Goal: Task Accomplishment & Management: Manage account settings

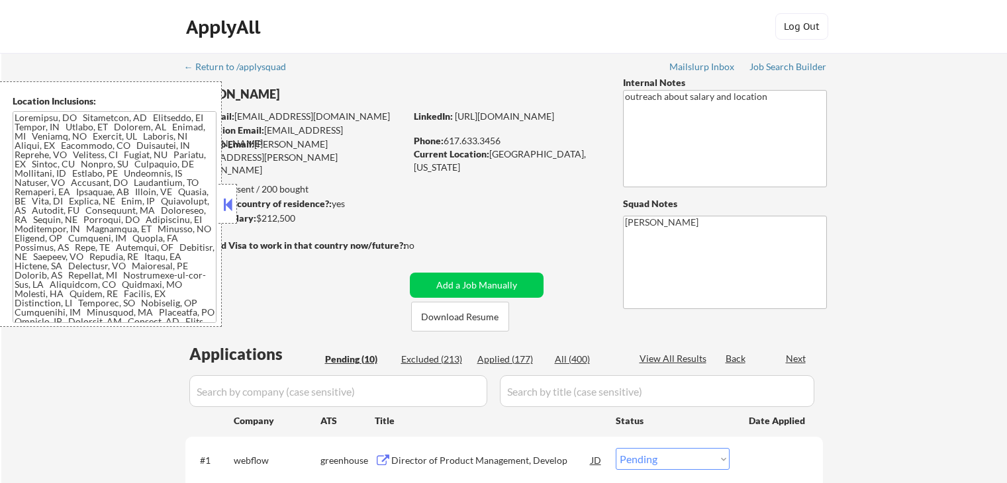
select select ""pending""
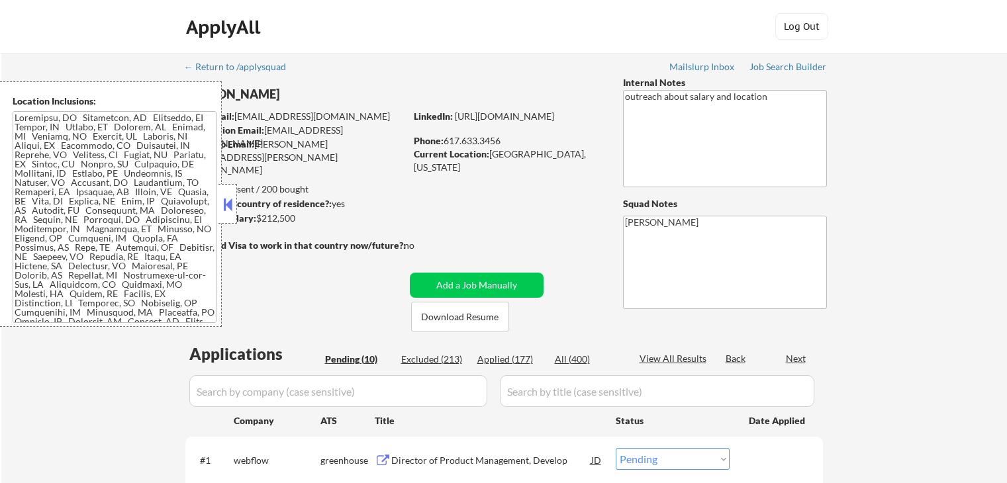
select select ""pending""
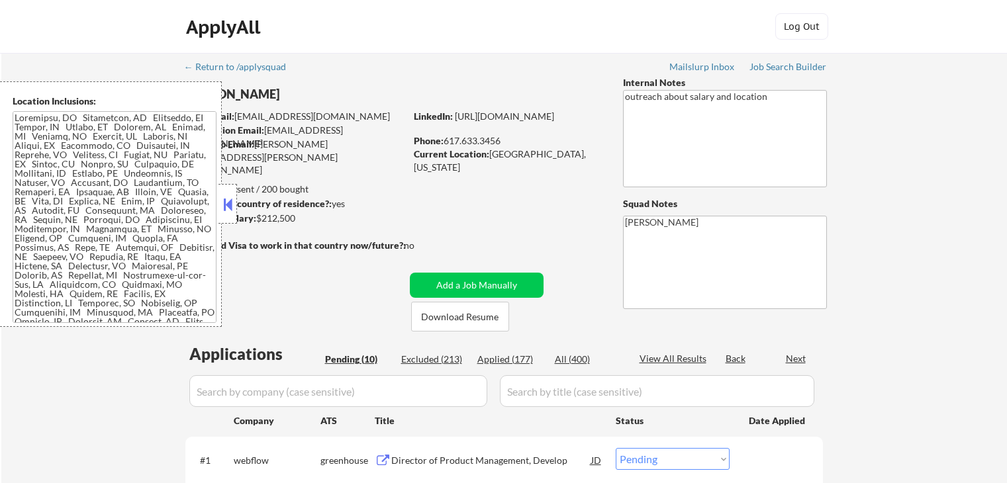
scroll to position [265, 0]
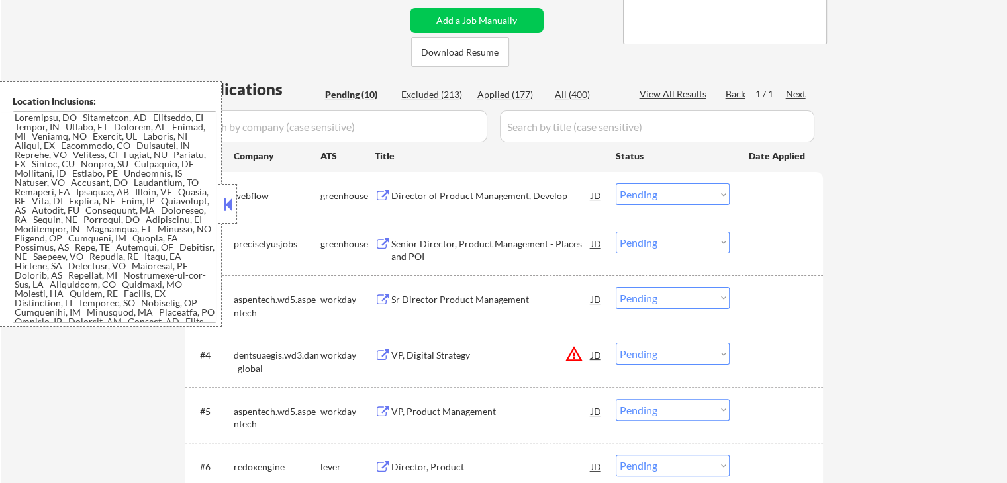
click at [574, 359] on button "warning_amber" at bounding box center [573, 354] width 19 height 19
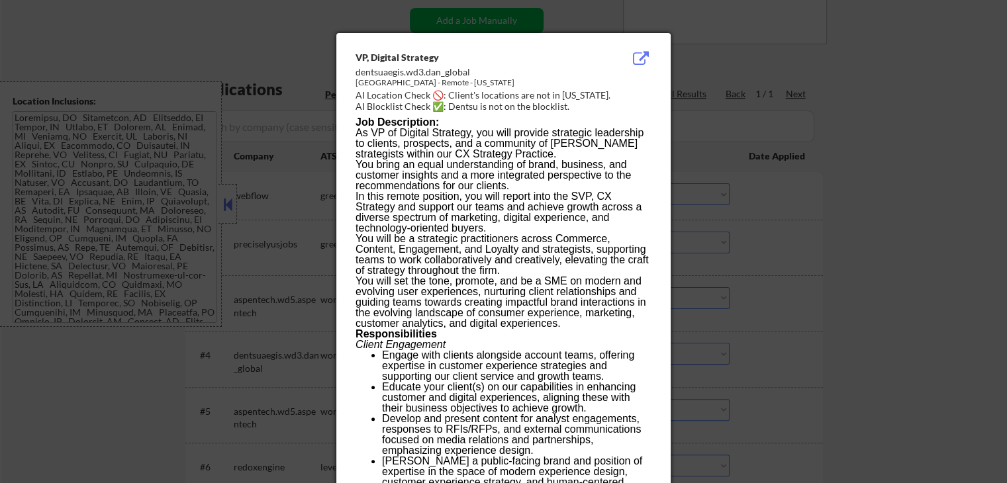
click at [774, 140] on div at bounding box center [503, 241] width 1007 height 483
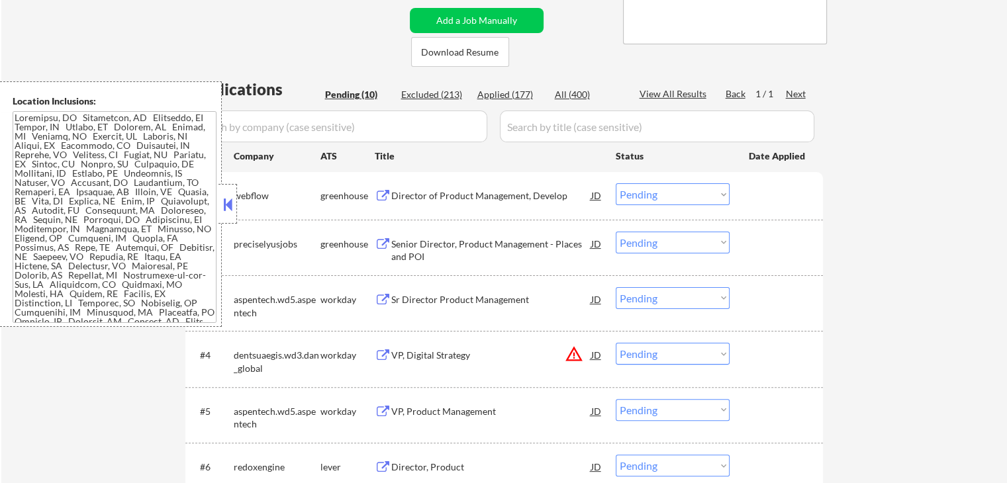
click at [643, 349] on select "Choose an option... Pending Applied Excluded (Questions) Excluded (Expired) Exc…" at bounding box center [672, 354] width 114 height 22
click at [615, 343] on select "Choose an option... Pending Applied Excluded (Questions) Excluded (Expired) Exc…" at bounding box center [672, 354] width 114 height 22
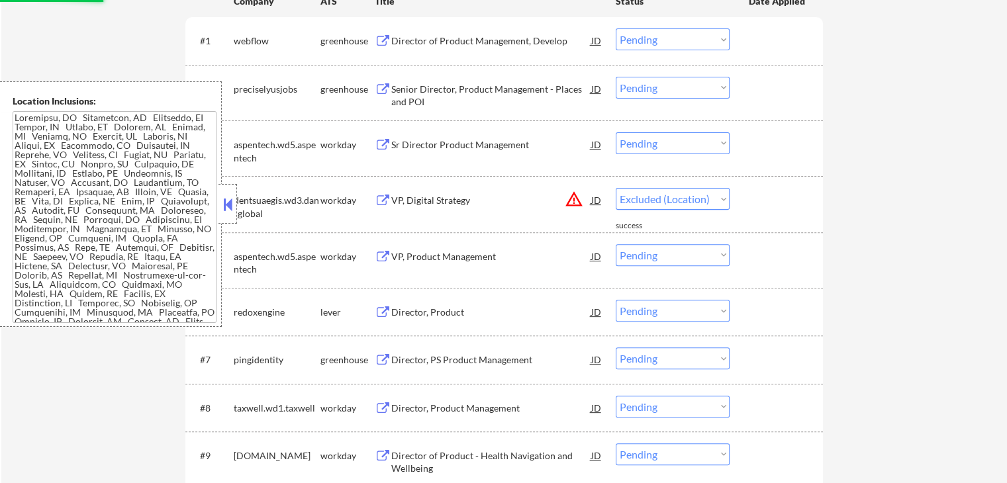
scroll to position [397, 0]
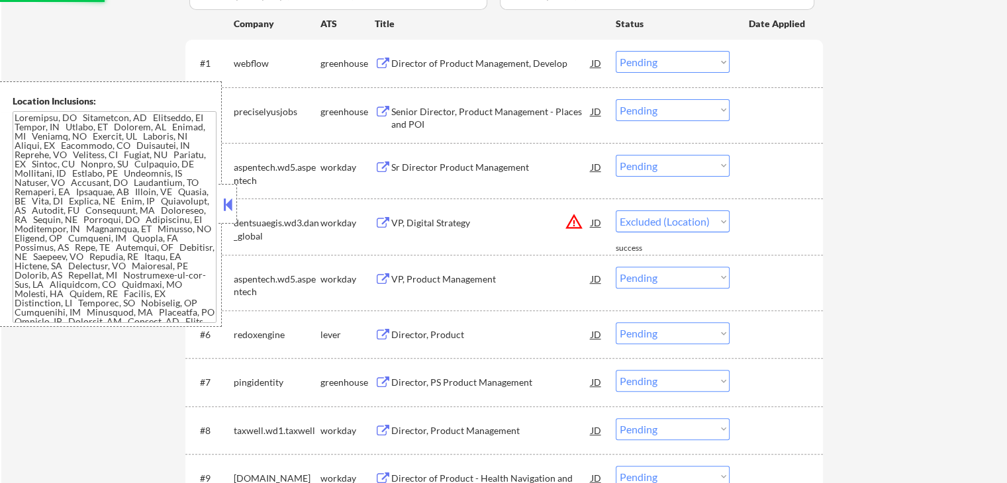
select select ""pending""
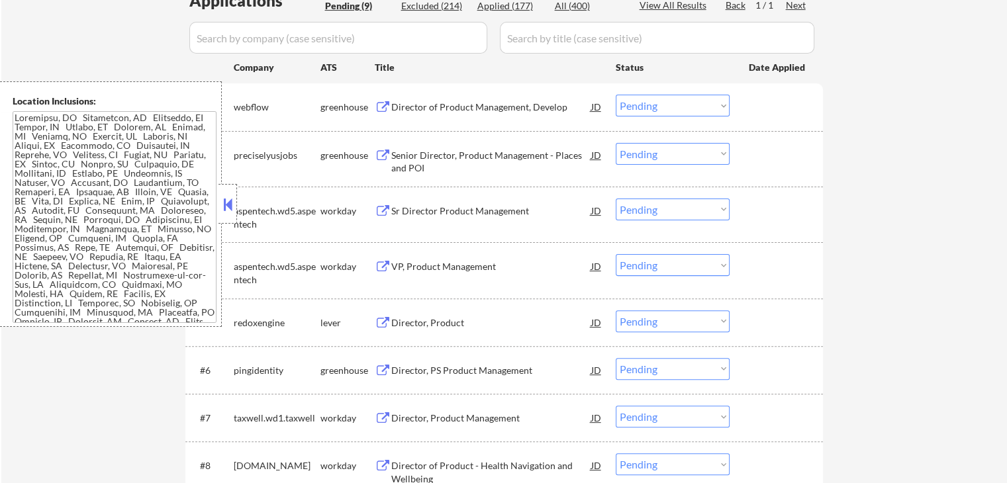
scroll to position [331, 0]
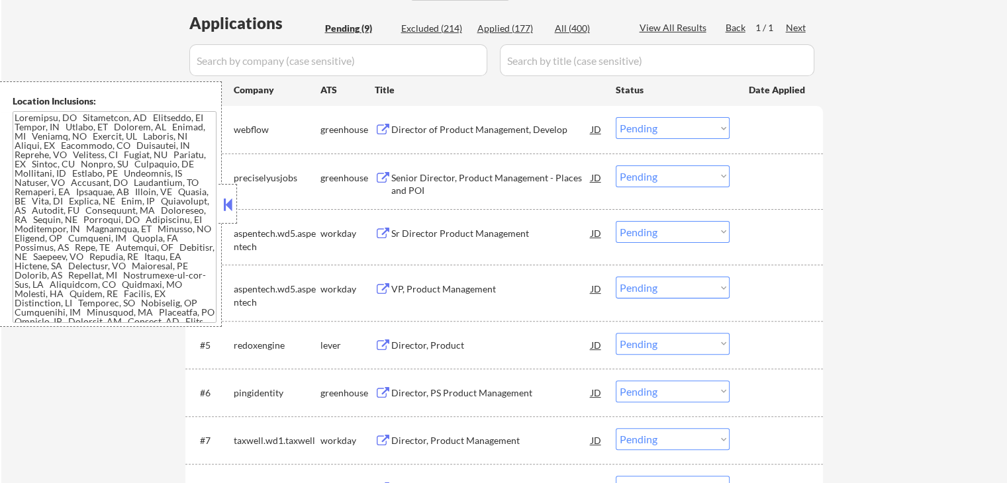
click at [382, 128] on button at bounding box center [383, 130] width 17 height 13
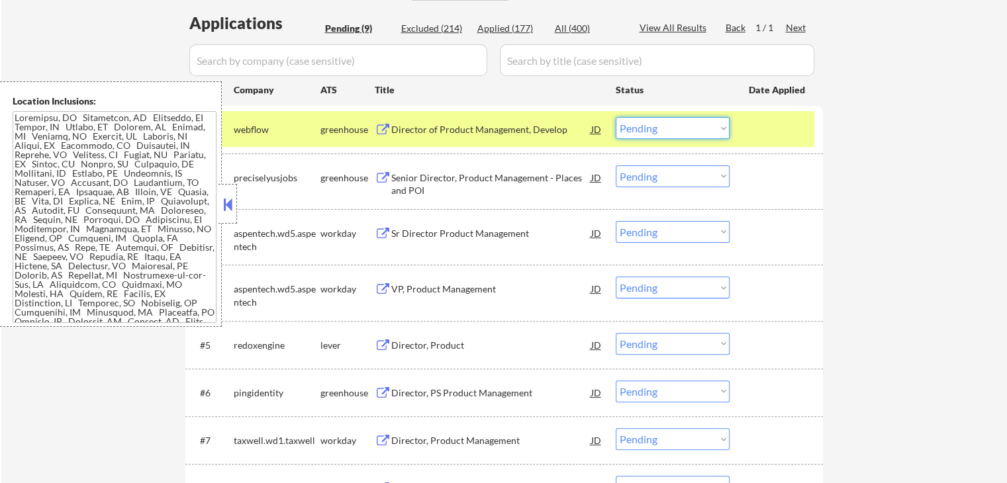
click at [641, 130] on select "Choose an option... Pending Applied Excluded (Questions) Excluded (Expired) Exc…" at bounding box center [672, 128] width 114 height 22
click at [615, 117] on select "Choose an option... Pending Applied Excluded (Questions) Excluded (Expired) Exc…" at bounding box center [672, 128] width 114 height 22
click at [385, 174] on button at bounding box center [383, 178] width 17 height 13
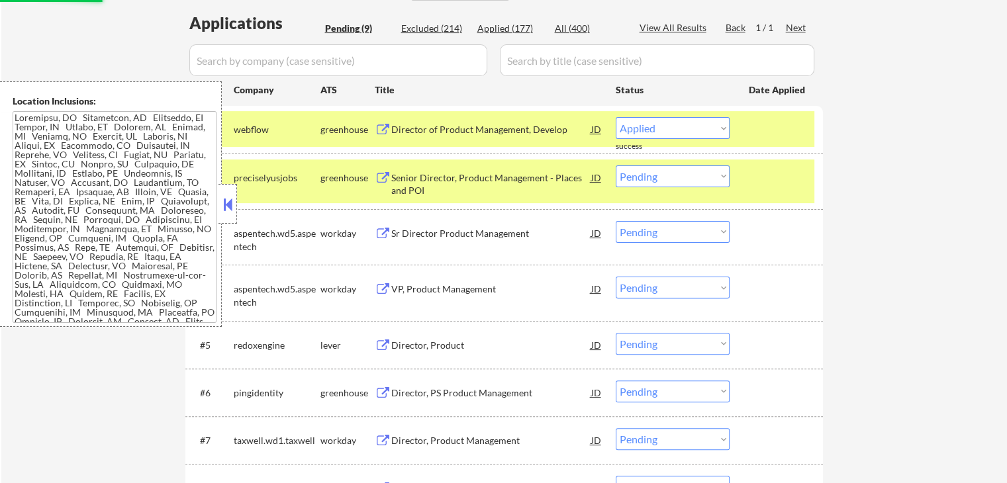
select select ""pending""
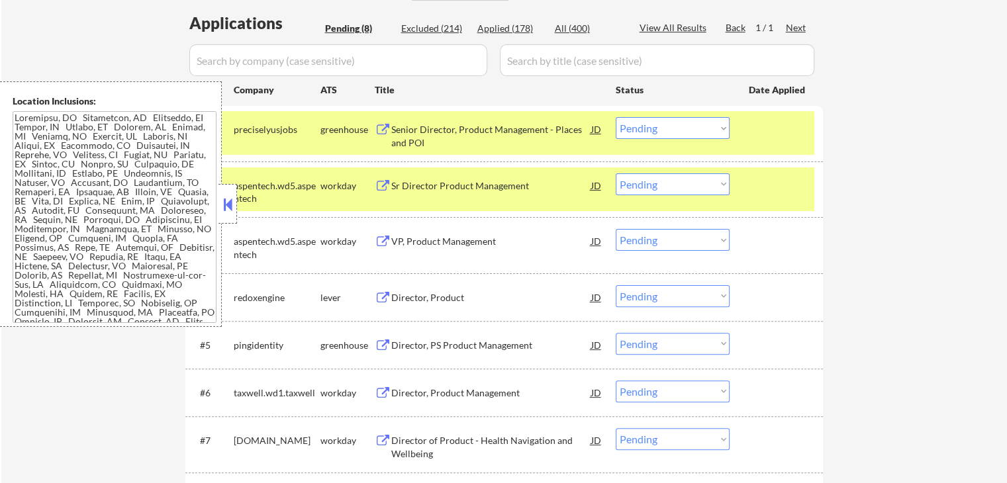
scroll to position [397, 0]
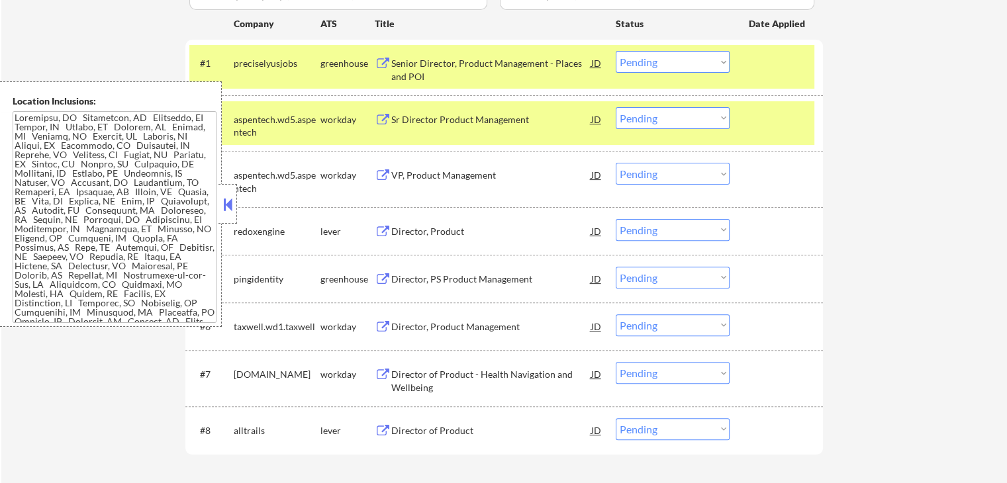
click at [384, 230] on button at bounding box center [383, 232] width 17 height 13
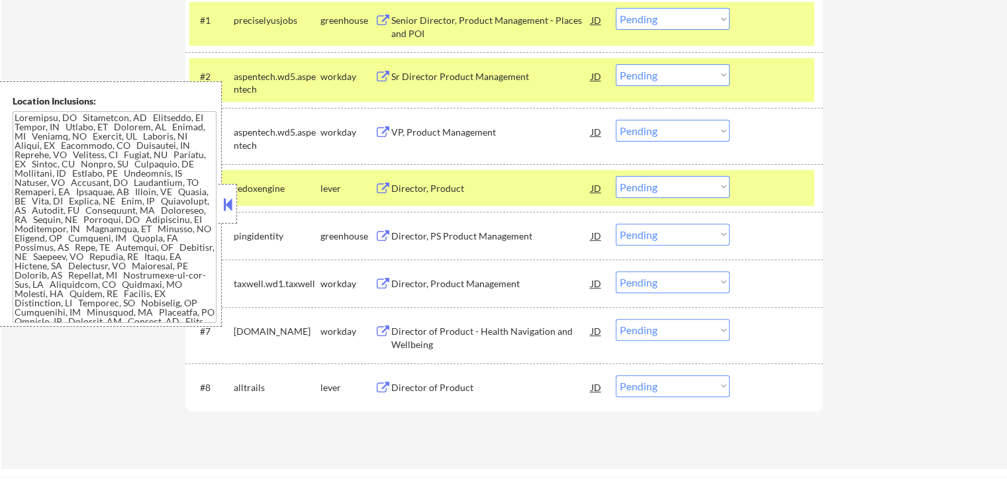
scroll to position [463, 0]
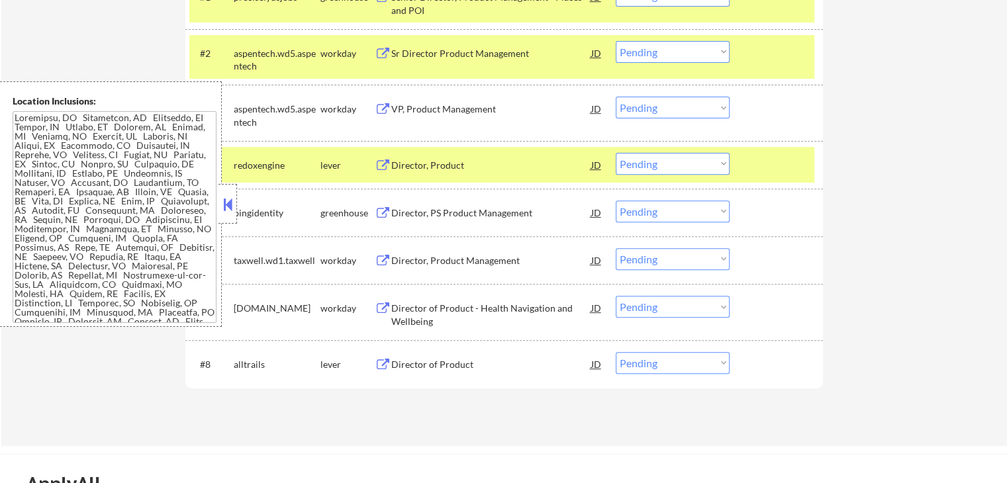
click at [380, 212] on button at bounding box center [383, 213] width 17 height 13
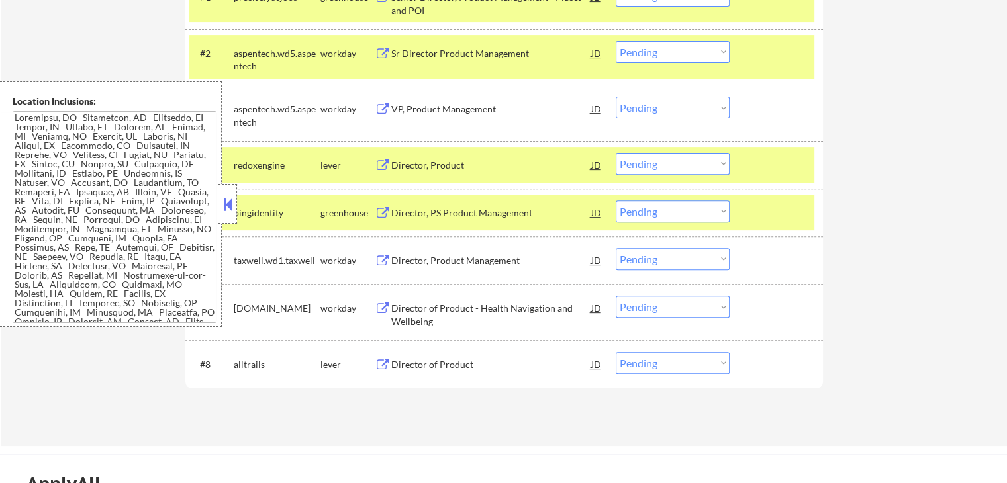
drag, startPoint x: 697, startPoint y: 212, endPoint x: 692, endPoint y: 217, distance: 7.0
click at [697, 212] on select "Choose an option... Pending Applied Excluded (Questions) Excluded (Expired) Exc…" at bounding box center [672, 212] width 114 height 22
click at [615, 201] on select "Choose an option... Pending Applied Excluded (Questions) Excluded (Expired) Exc…" at bounding box center [672, 212] width 114 height 22
select select ""pending""
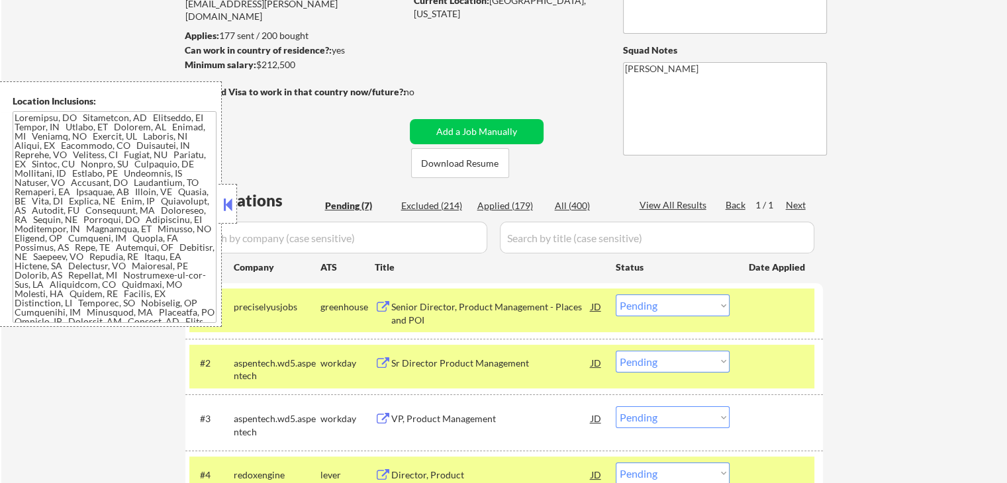
scroll to position [66, 0]
